Goal: Transaction & Acquisition: Purchase product/service

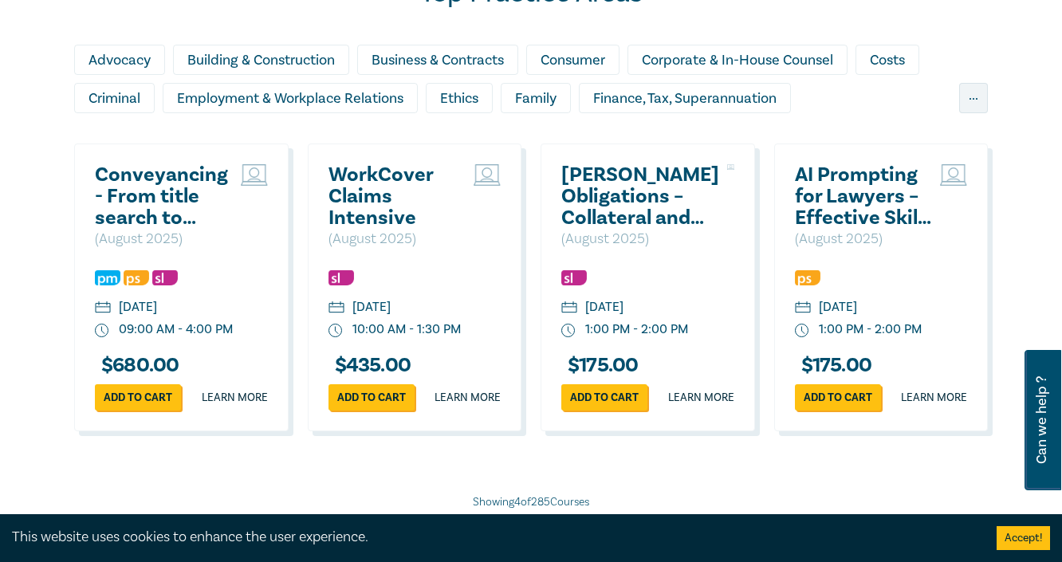
scroll to position [1148, 0]
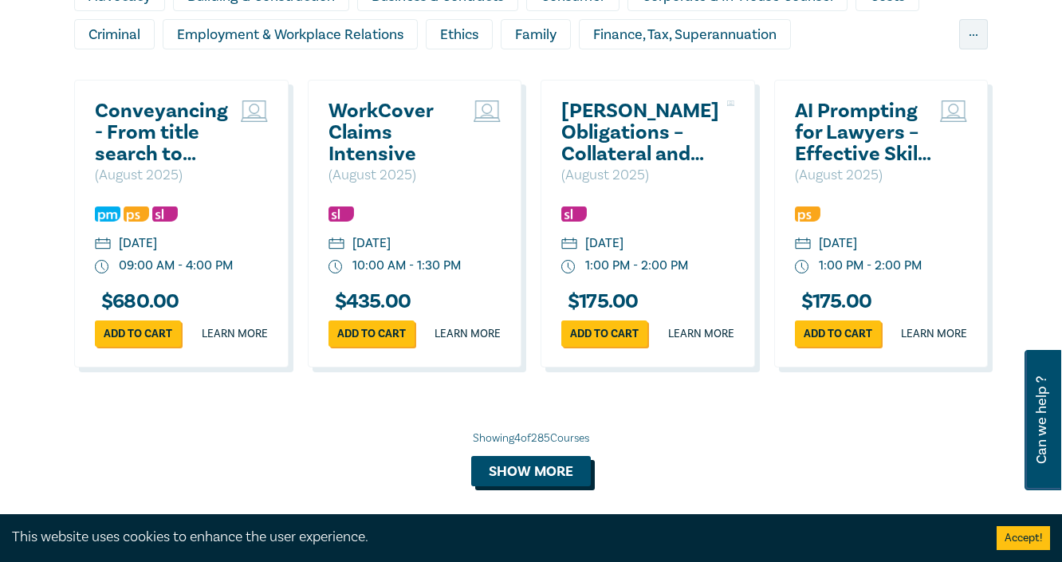
click at [517, 475] on button "Show more" at bounding box center [531, 471] width 120 height 30
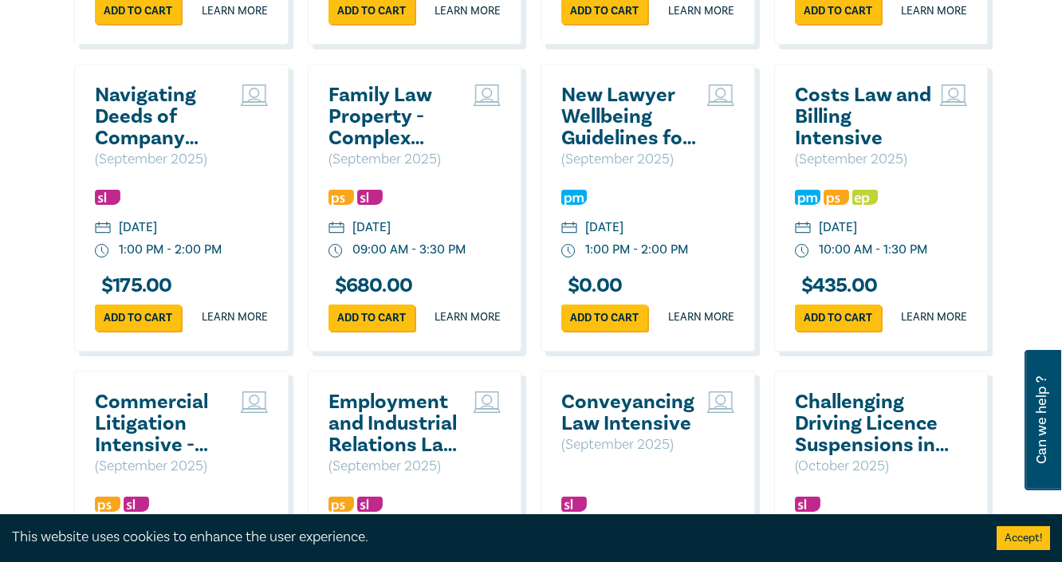
scroll to position [2424, 0]
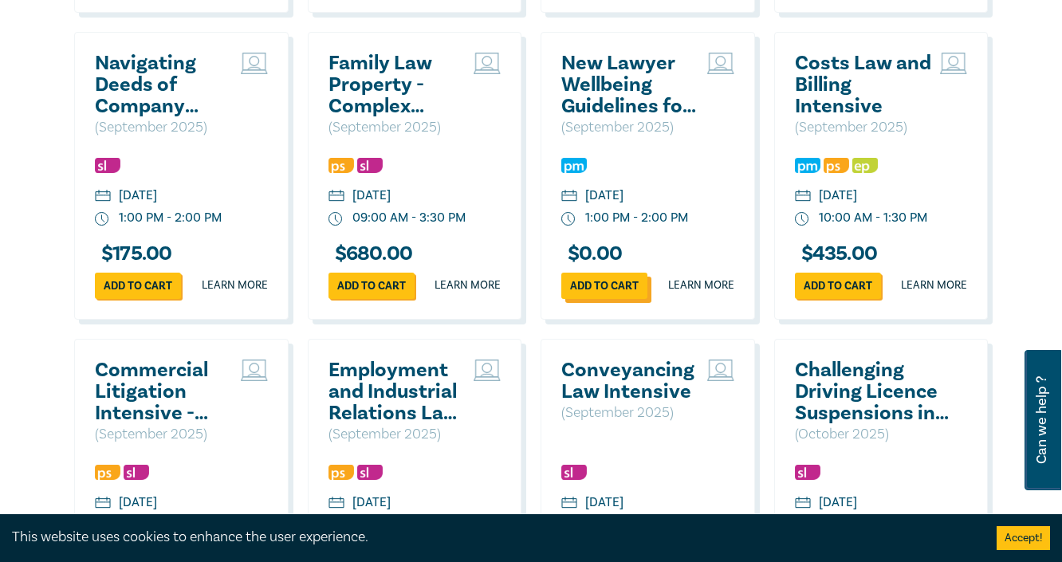
click at [616, 299] on link "Add to cart" at bounding box center [604, 286] width 86 height 26
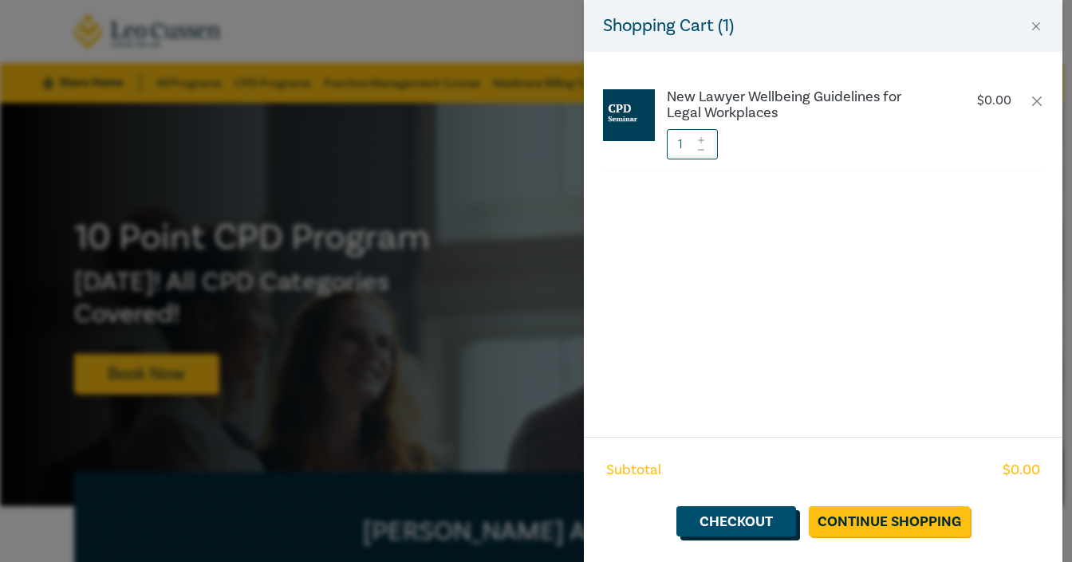
click at [759, 519] on link "Checkout" at bounding box center [736, 521] width 120 height 30
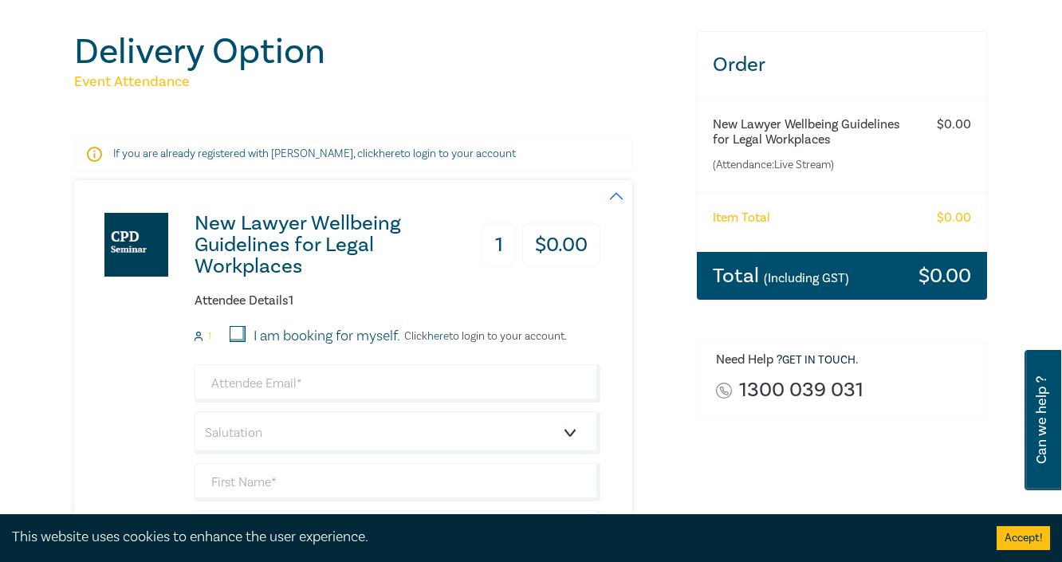
scroll to position [255, 0]
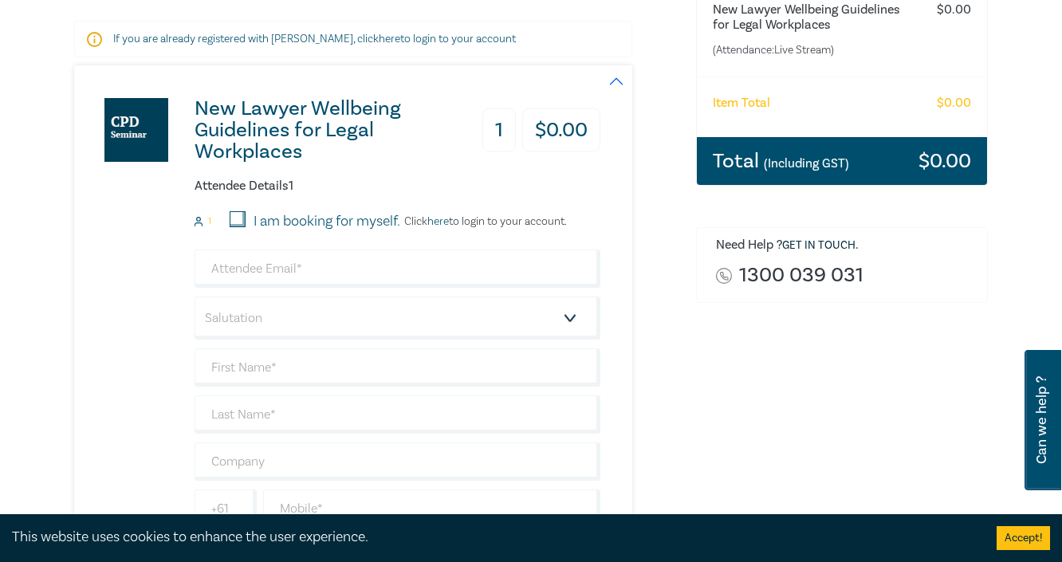
click at [236, 217] on input "I am booking for myself." at bounding box center [238, 219] width 16 height 16
checkbox input "true"
click at [252, 273] on input "email" at bounding box center [398, 269] width 406 height 38
type input "[PERSON_NAME][EMAIL_ADDRESS][DOMAIN_NAME]"
type input "[PERSON_NAME]"
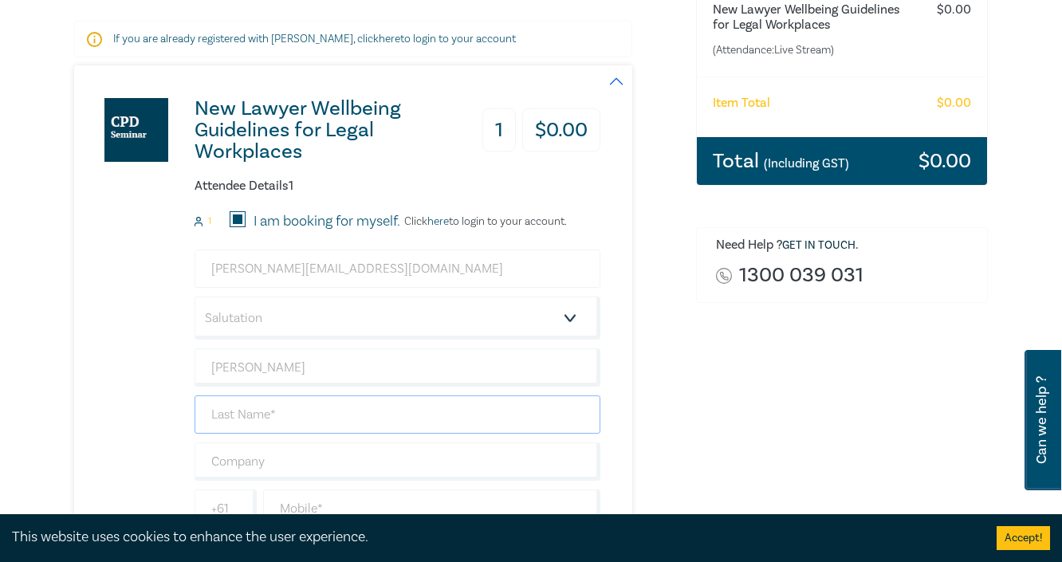
type input "Klimovics"
type input "AWTA Ltd"
type input "0412685323"
type input "[GEOGRAPHIC_DATA]"
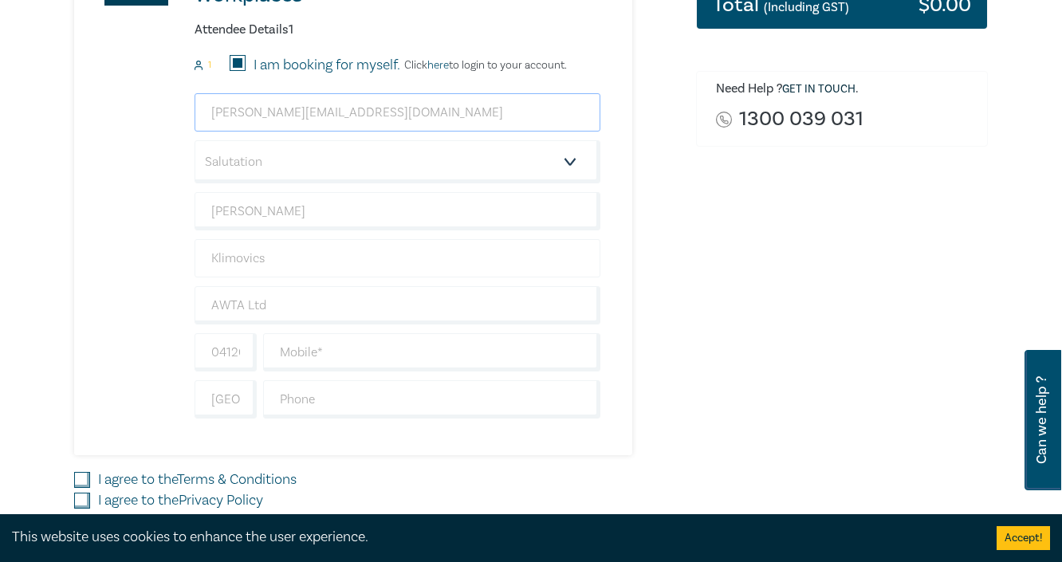
scroll to position [447, 0]
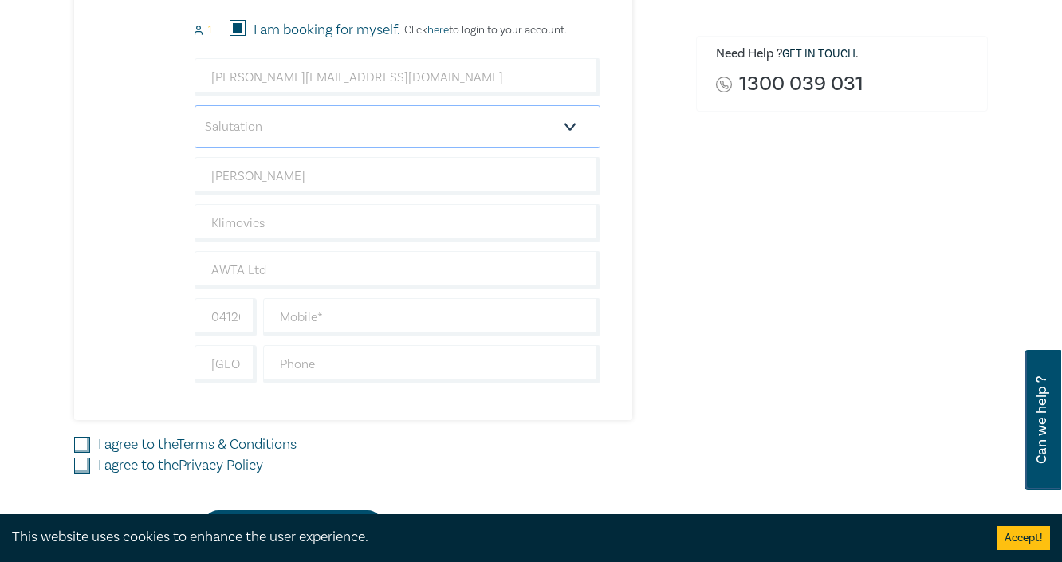
click at [241, 126] on select "Salutation Mr. Mrs. Ms. Miss Dr. Prof. Other" at bounding box center [398, 126] width 406 height 43
select select "Ms."
click at [195, 105] on select "Salutation Mr. Mrs. Ms. Miss Dr. Prof. Other" at bounding box center [398, 126] width 406 height 43
click at [228, 313] on input "0412685323" at bounding box center [226, 317] width 62 height 38
click at [303, 321] on input "text" at bounding box center [431, 317] width 337 height 38
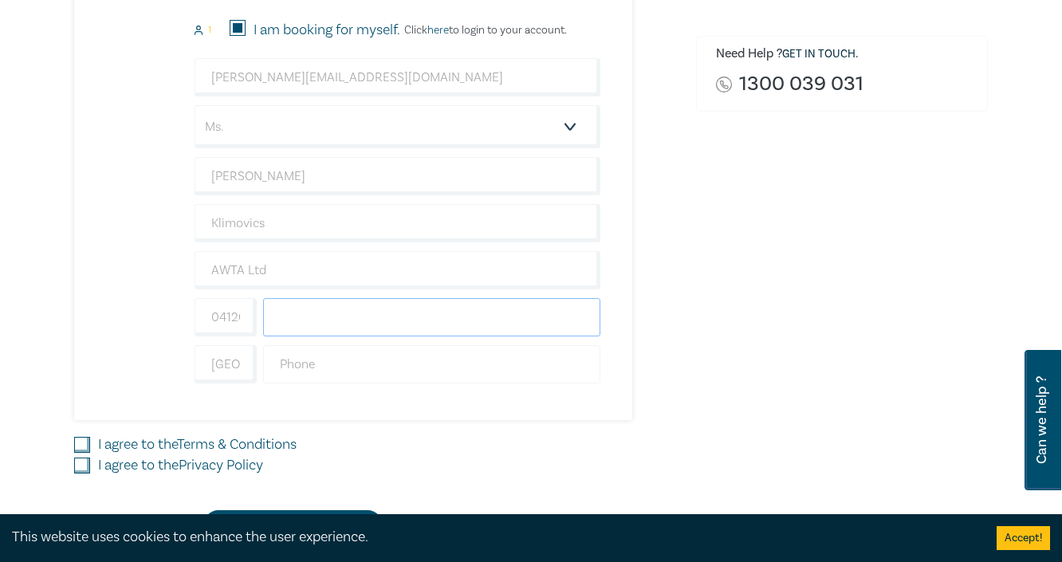
type input "0412685323"
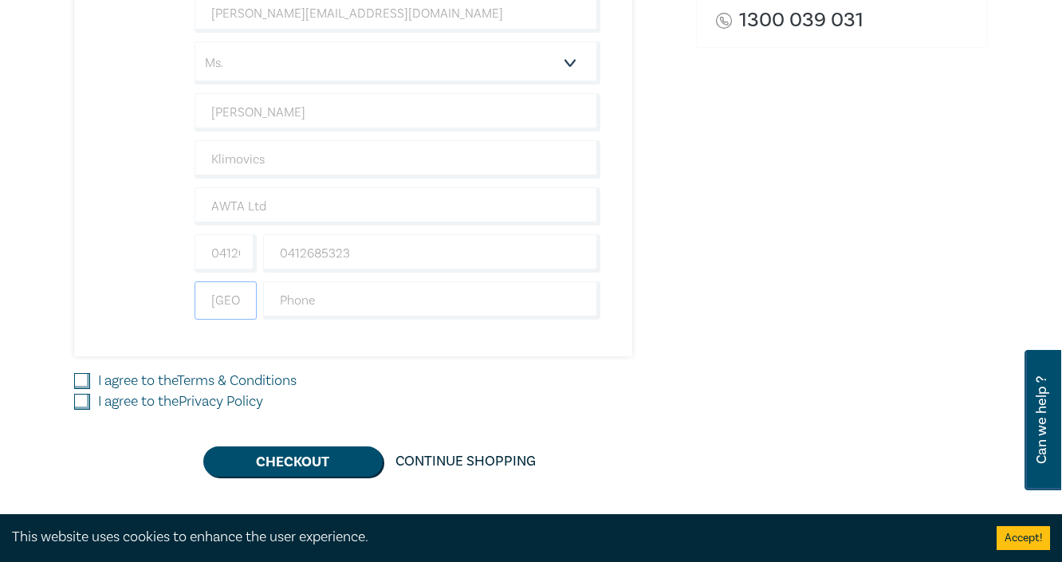
drag, startPoint x: 238, startPoint y: 303, endPoint x: 260, endPoint y: 301, distance: 22.4
click at [238, 303] on input "[GEOGRAPHIC_DATA]" at bounding box center [226, 300] width 62 height 38
click at [236, 297] on input "[GEOGRAPHIC_DATA]" at bounding box center [226, 300] width 62 height 38
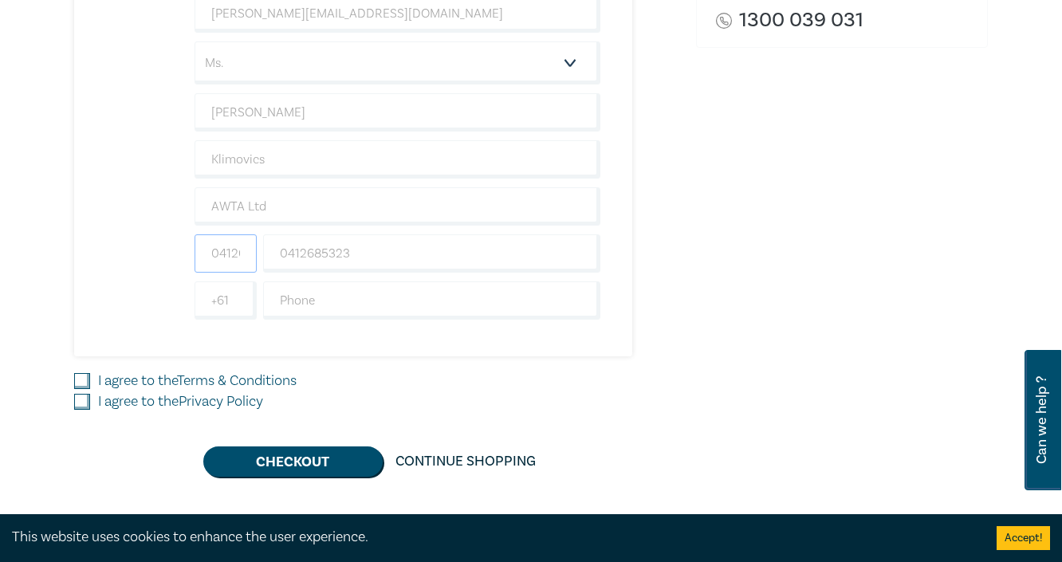
click at [222, 246] on input "0412685323" at bounding box center [226, 253] width 62 height 38
type input "61"
click at [309, 314] on input "text" at bounding box center [431, 300] width 337 height 38
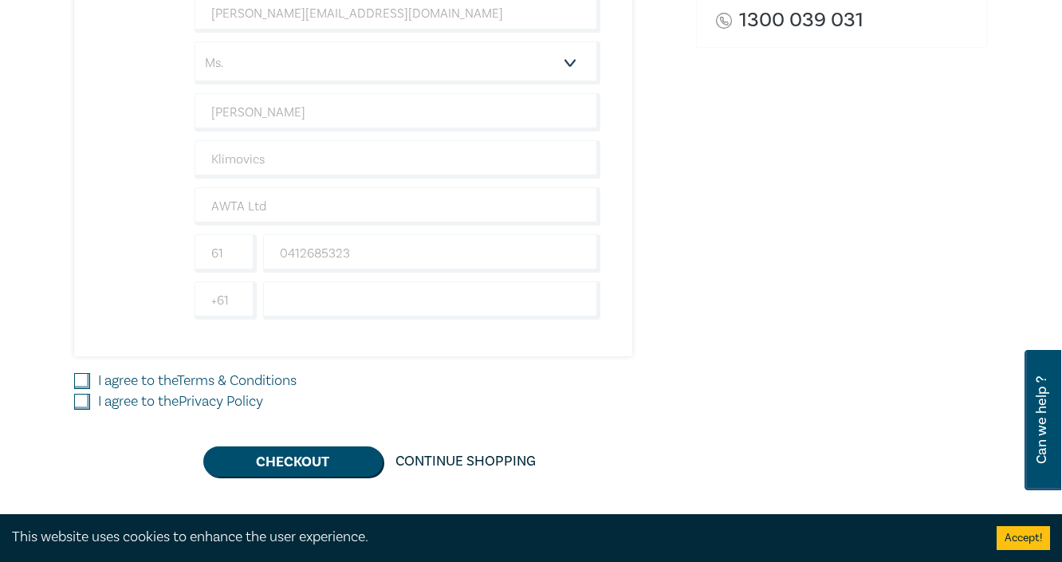
click at [79, 376] on input "I agree to the Terms & Conditions" at bounding box center [82, 381] width 16 height 16
checkbox input "true"
click at [82, 395] on input "I agree to the Privacy Policy" at bounding box center [82, 402] width 16 height 16
checkbox input "true"
click at [297, 472] on button "Checkout" at bounding box center [292, 462] width 179 height 30
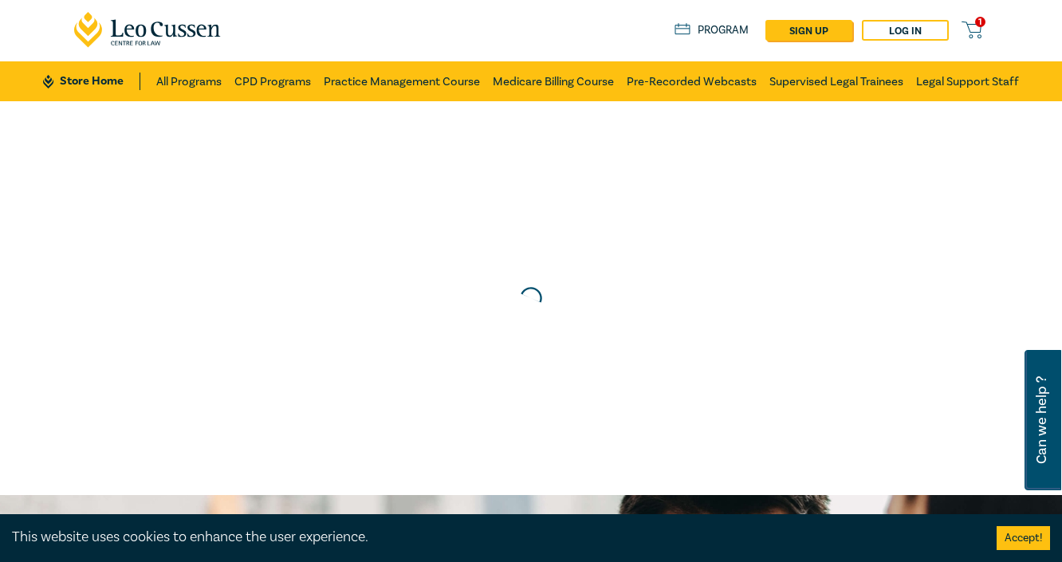
scroll to position [0, 0]
